Goal: Task Accomplishment & Management: Manage account settings

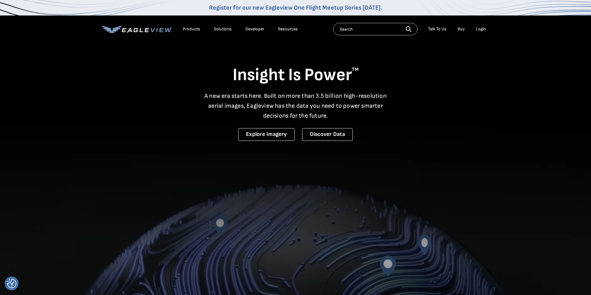
click at [479, 28] on div "Login" at bounding box center [481, 29] width 10 height 6
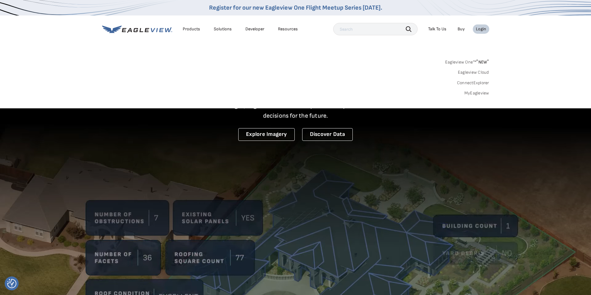
click at [478, 28] on div "Login" at bounding box center [481, 29] width 10 height 6
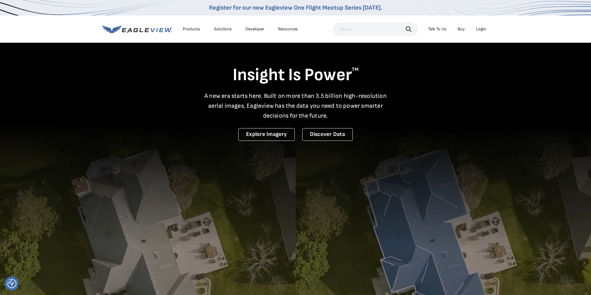
click at [478, 28] on div "Login" at bounding box center [481, 29] width 10 height 6
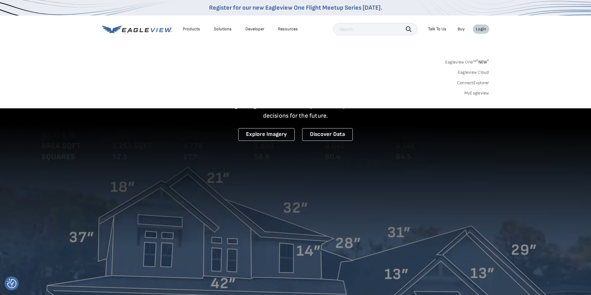
click at [139, 29] on icon at bounding box center [137, 29] width 70 height 8
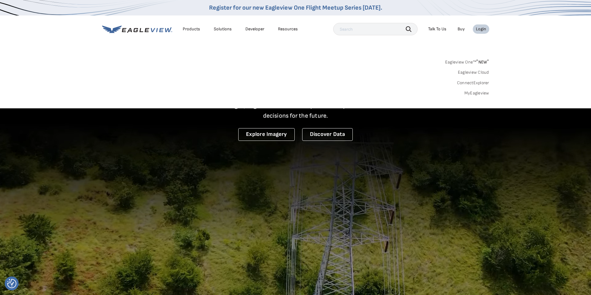
click at [190, 29] on div "Products" at bounding box center [191, 29] width 17 height 6
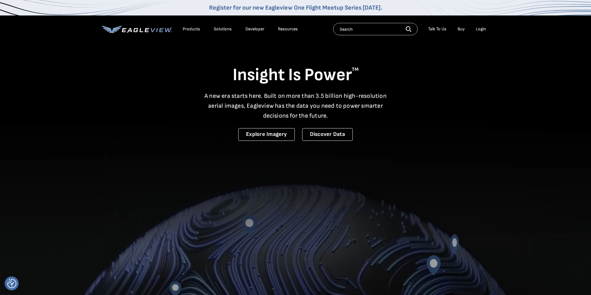
click at [478, 29] on div "Login" at bounding box center [481, 29] width 10 height 6
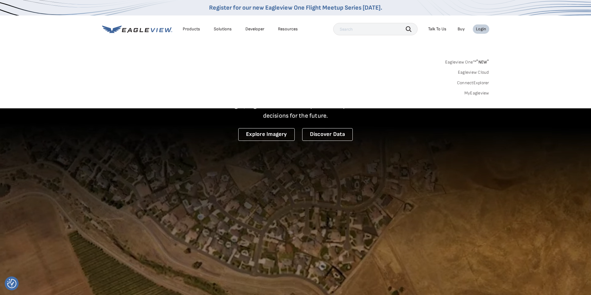
click at [476, 94] on link "MyEagleview" at bounding box center [476, 94] width 25 height 6
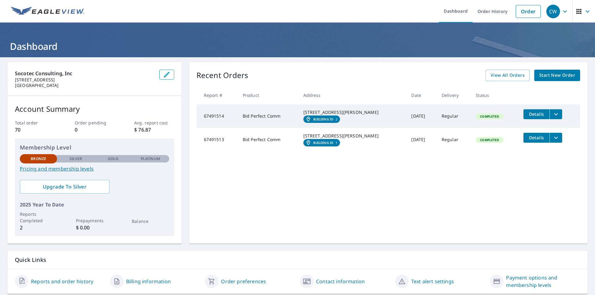
scroll to position [20, 0]
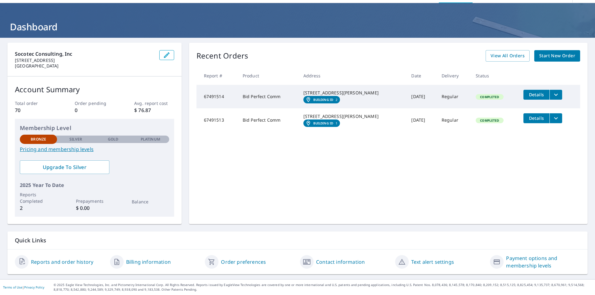
click at [69, 263] on link "Reports and order history" at bounding box center [62, 262] width 62 height 7
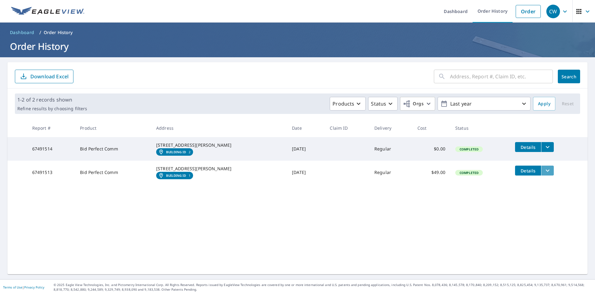
click at [546, 172] on icon "filesDropdownBtn-67491513" at bounding box center [548, 171] width 4 height 2
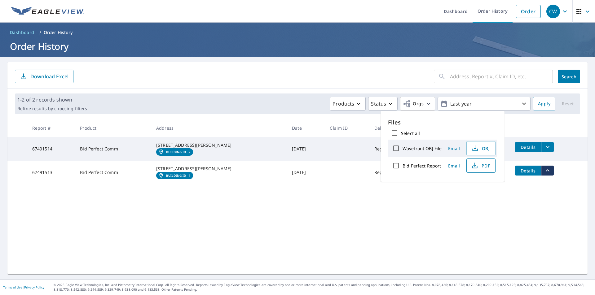
click at [479, 165] on span "PDF" at bounding box center [481, 165] width 20 height 7
click at [394, 215] on div "​ Search Download Excel 1-2 of 2 records shown Refine results by choosing filte…" at bounding box center [297, 168] width 580 height 212
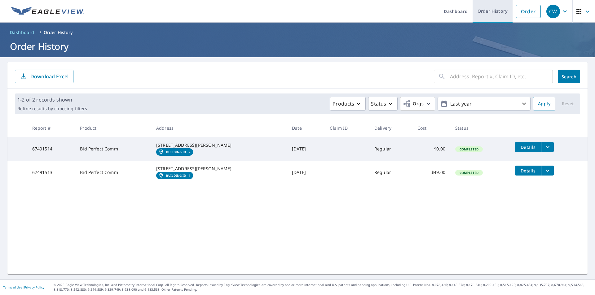
click at [497, 12] on link "Order History" at bounding box center [493, 11] width 40 height 23
click at [490, 12] on link "Order History" at bounding box center [493, 11] width 40 height 23
click at [454, 10] on link "Dashboard" at bounding box center [456, 11] width 34 height 23
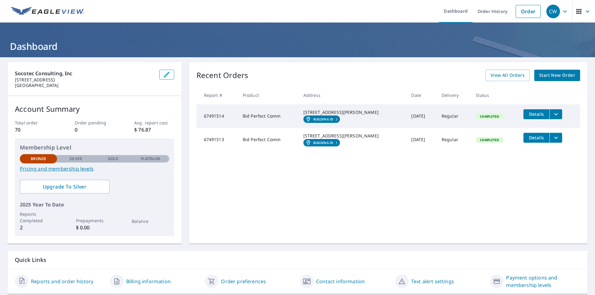
scroll to position [20, 0]
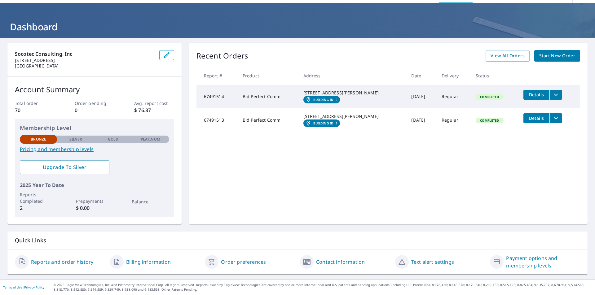
click at [153, 262] on link "Billing information" at bounding box center [148, 262] width 45 height 7
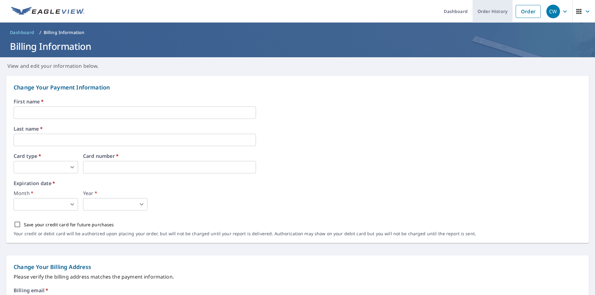
click at [490, 10] on link "Order History" at bounding box center [493, 11] width 40 height 23
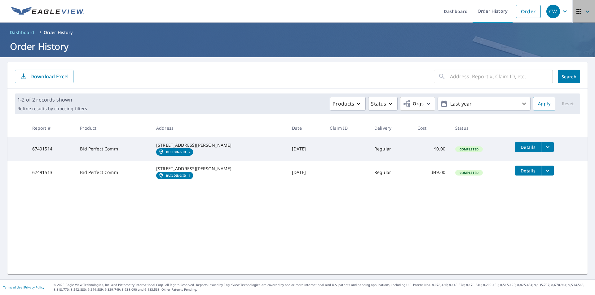
click at [584, 11] on icon "button" at bounding box center [587, 11] width 7 height 7
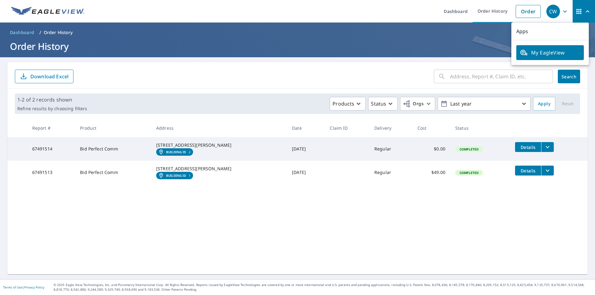
click at [586, 11] on icon "button" at bounding box center [588, 11] width 4 height 2
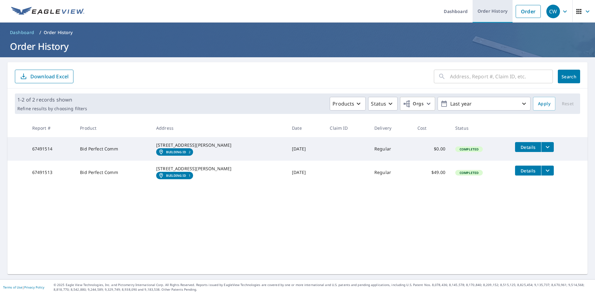
click at [489, 9] on link "Order History" at bounding box center [493, 11] width 40 height 23
click at [448, 9] on link "Dashboard" at bounding box center [456, 11] width 34 height 23
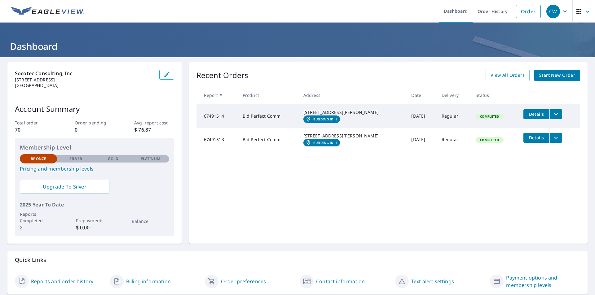
scroll to position [20, 0]
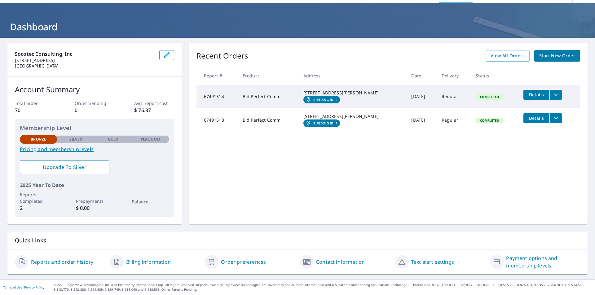
click at [42, 261] on link "Reports and order history" at bounding box center [62, 262] width 62 height 7
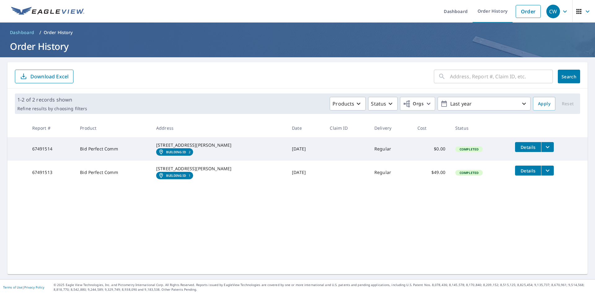
click at [36, 75] on p "Download Excel" at bounding box center [49, 76] width 38 height 7
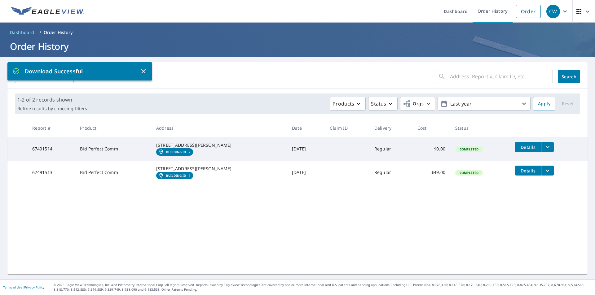
click at [544, 175] on icon "filesDropdownBtn-67491513" at bounding box center [547, 170] width 7 height 7
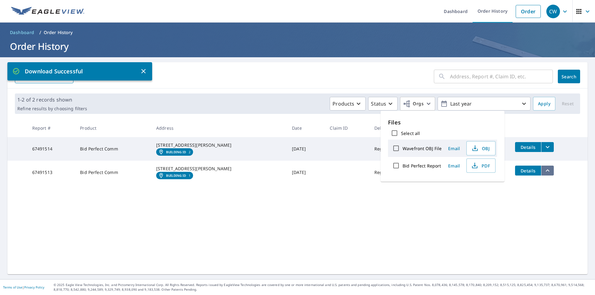
click at [544, 175] on icon "filesDropdownBtn-67491513" at bounding box center [547, 170] width 7 height 7
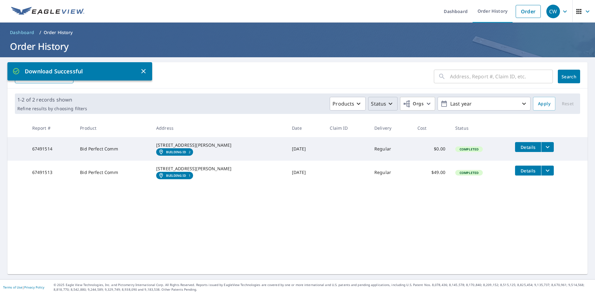
click at [387, 104] on icon "button" at bounding box center [390, 103] width 7 height 7
click at [355, 101] on icon "button" at bounding box center [358, 103] width 7 height 7
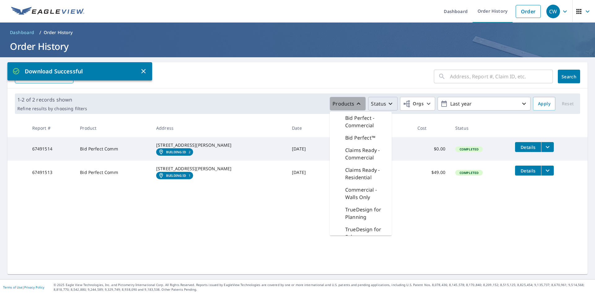
click at [355, 101] on icon "button" at bounding box center [358, 103] width 7 height 7
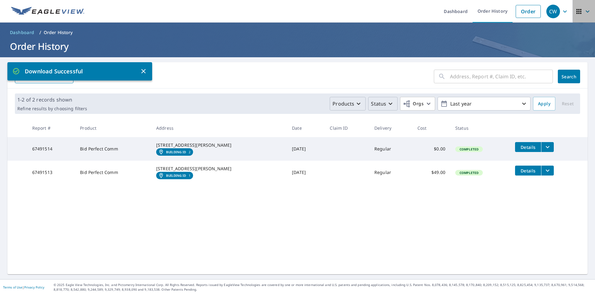
click at [584, 12] on icon "button" at bounding box center [587, 11] width 7 height 7
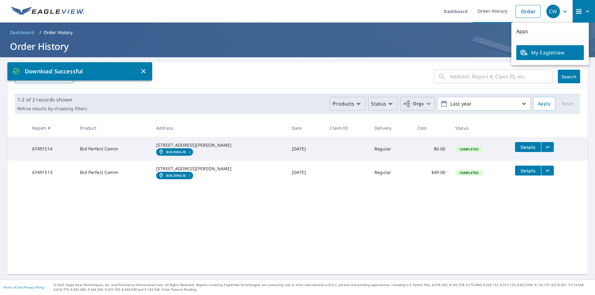
click at [425, 104] on icon "button" at bounding box center [428, 103] width 7 height 7
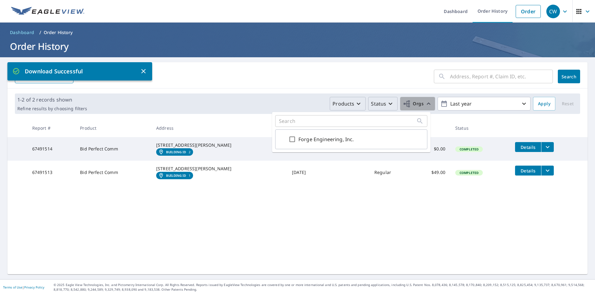
click at [425, 104] on icon "button" at bounding box center [428, 103] width 7 height 7
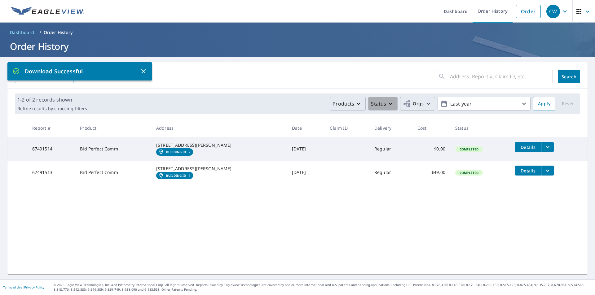
click at [387, 102] on icon "button" at bounding box center [390, 103] width 7 height 7
click at [399, 183] on p "Completed" at bounding box center [397, 179] width 26 height 7
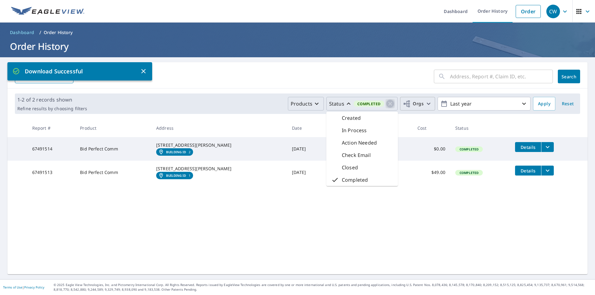
click at [387, 104] on icon "button" at bounding box center [391, 104] width 8 height 8
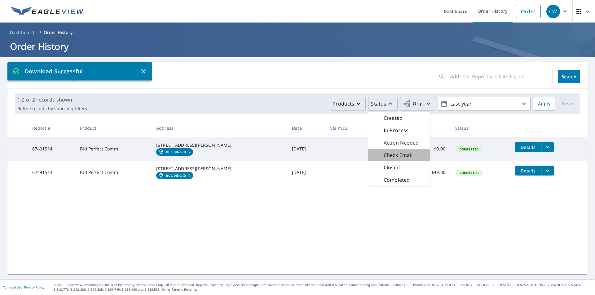
click at [395, 154] on p "Check Email" at bounding box center [398, 155] width 29 height 7
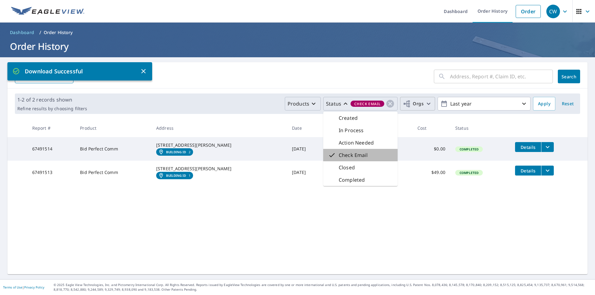
click at [347, 152] on p "Check Email" at bounding box center [353, 155] width 29 height 7
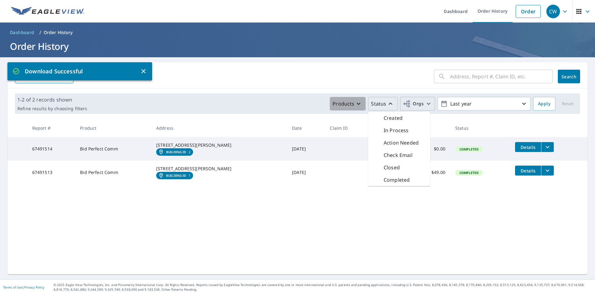
click at [356, 101] on icon "button" at bounding box center [358, 103] width 7 height 7
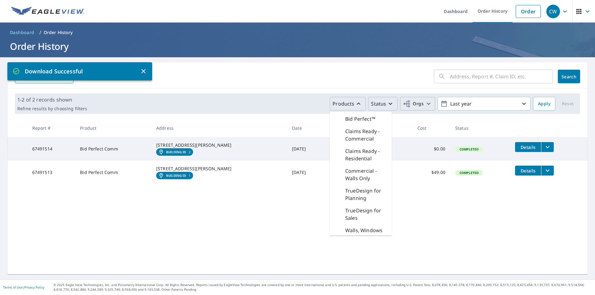
scroll to position [27, 0]
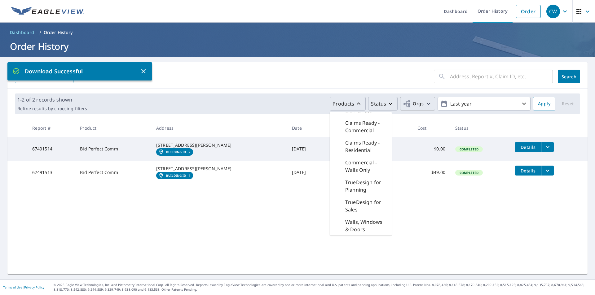
click at [279, 224] on div "​ Search Download Excel 1-2 of 2 records shown Refine results by choosing filte…" at bounding box center [297, 168] width 580 height 212
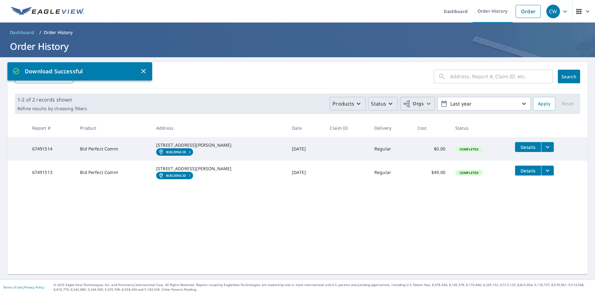
click at [63, 224] on div "​ Search Download Excel 1-2 of 2 records shown Refine results by choosing filte…" at bounding box center [297, 168] width 580 height 212
click at [141, 70] on icon "button" at bounding box center [143, 71] width 7 height 7
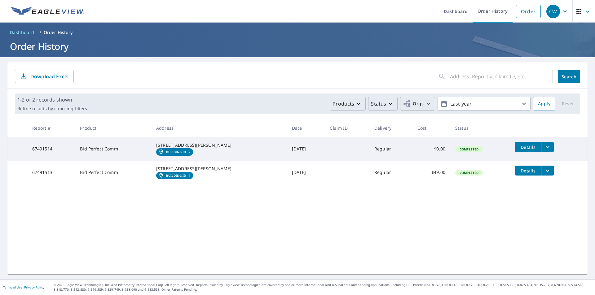
click at [54, 31] on p "Order History" at bounding box center [58, 32] width 29 height 6
click at [58, 32] on p "Order History" at bounding box center [58, 32] width 29 height 6
click at [59, 32] on p "Order History" at bounding box center [58, 32] width 29 height 6
click at [456, 175] on span "Completed" at bounding box center [469, 173] width 26 height 4
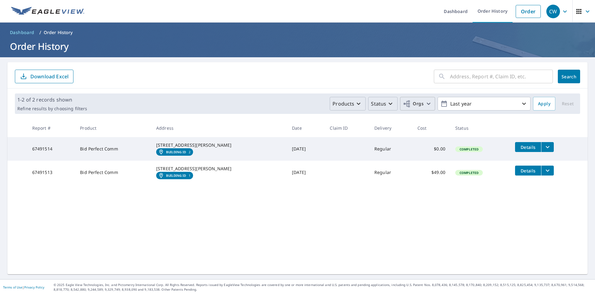
click at [584, 12] on icon "button" at bounding box center [587, 11] width 7 height 7
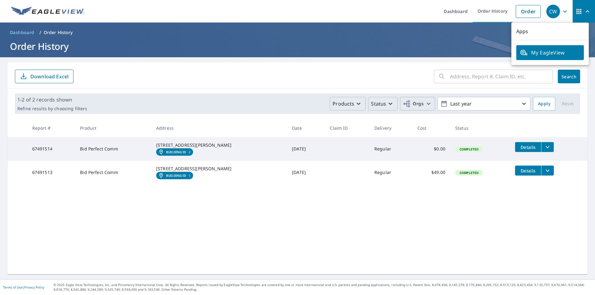
click at [586, 12] on icon "button" at bounding box center [588, 11] width 4 height 2
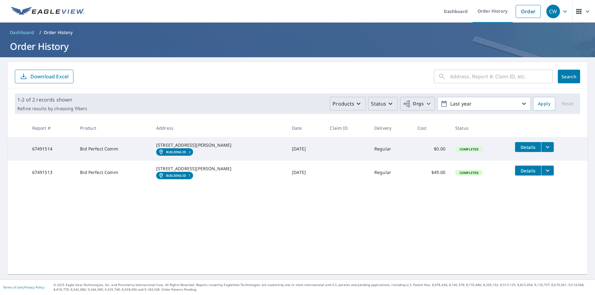
click at [53, 33] on p "Order History" at bounding box center [58, 32] width 29 height 6
click at [14, 35] on span "Dashboard" at bounding box center [22, 32] width 24 height 6
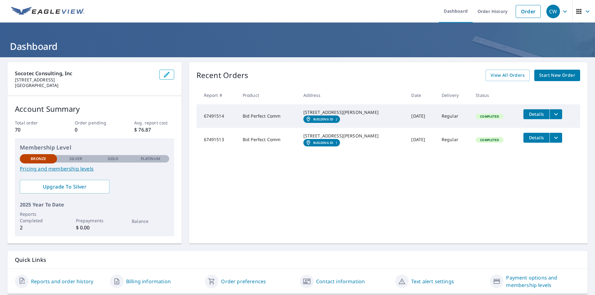
scroll to position [20, 0]
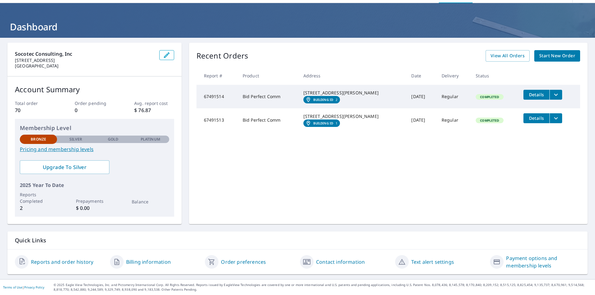
click at [255, 260] on link "Order preferences" at bounding box center [243, 262] width 45 height 7
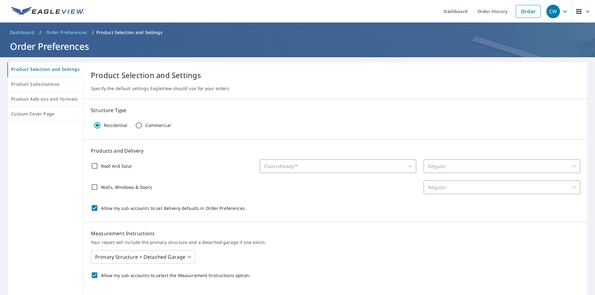
click at [123, 31] on p "Product Selection and Settings" at bounding box center [129, 32] width 66 height 6
click at [24, 31] on span "Dashboard" at bounding box center [22, 32] width 24 height 6
